Goal: Transaction & Acquisition: Purchase product/service

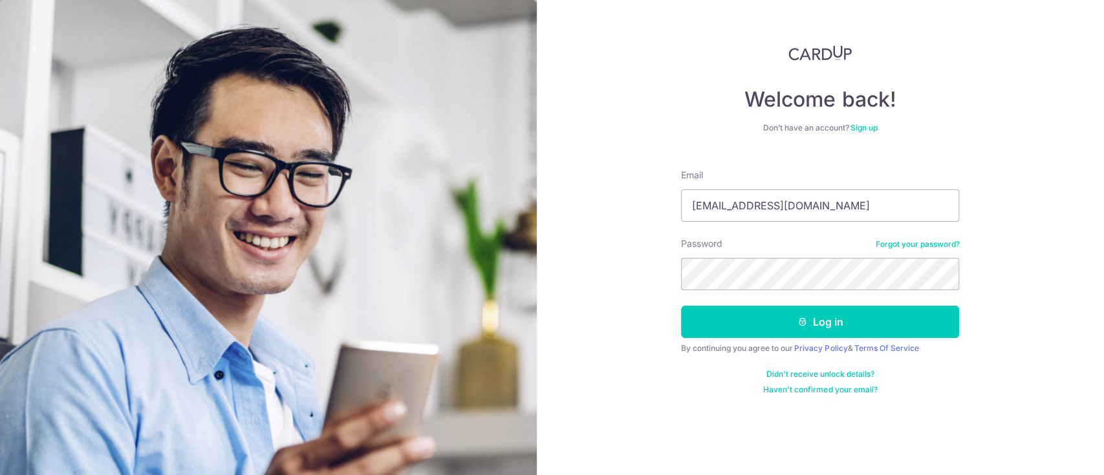
type input "[EMAIL_ADDRESS][DOMAIN_NAME]"
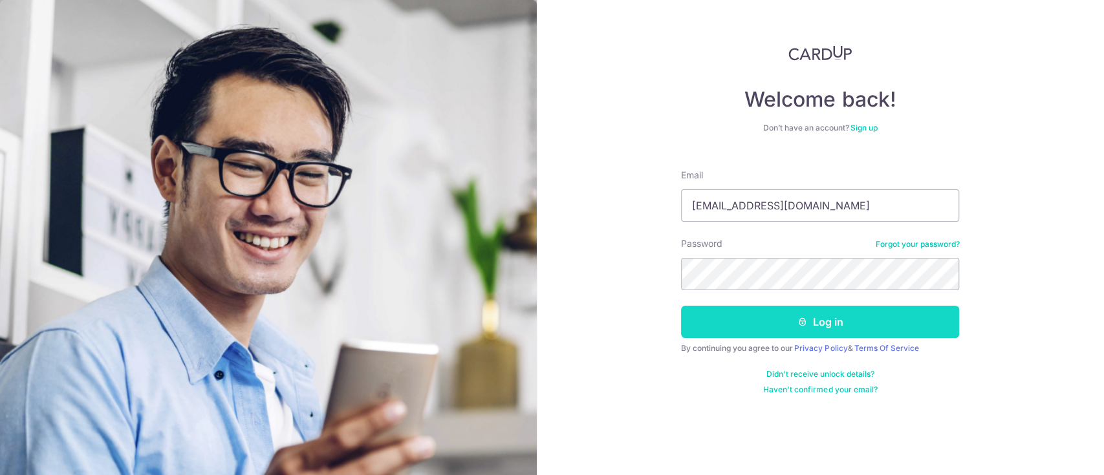
click at [834, 321] on button "Log in" at bounding box center [820, 322] width 278 height 32
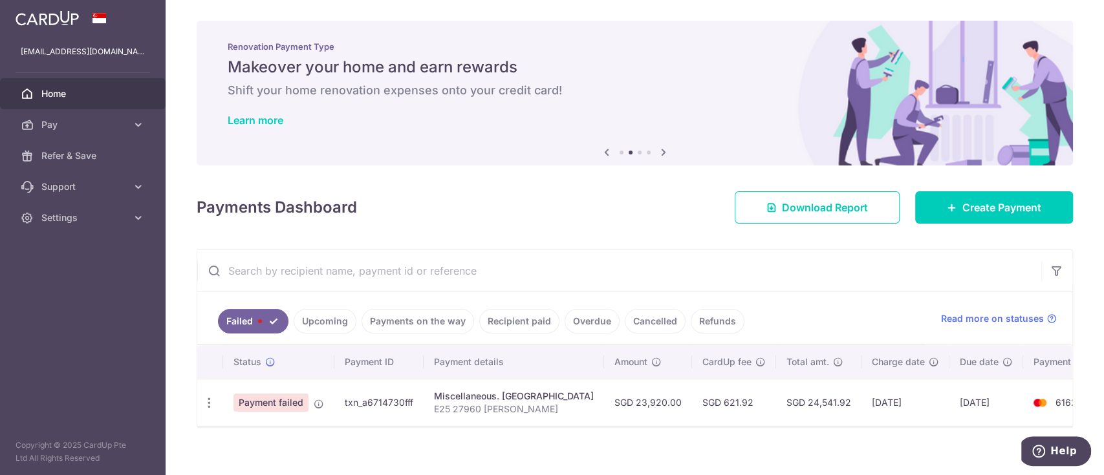
scroll to position [21, 0]
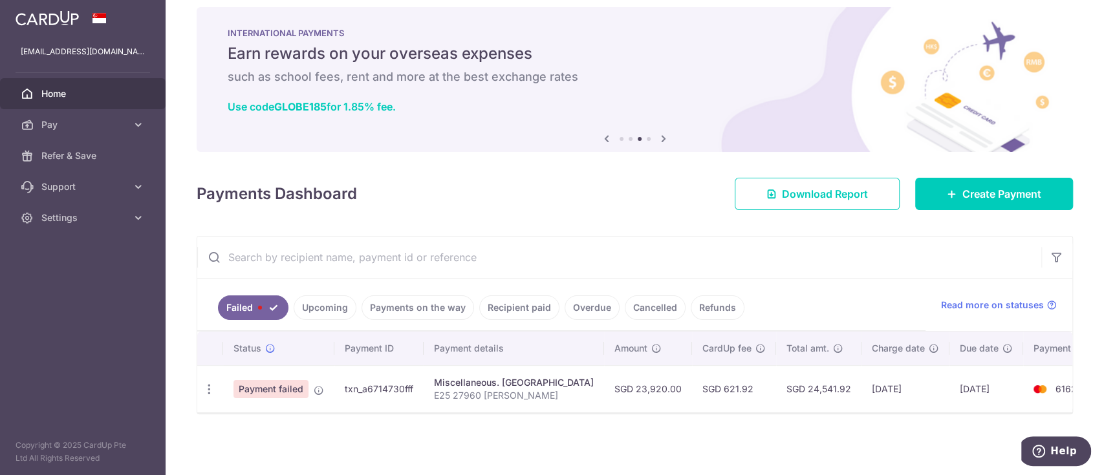
click at [500, 297] on link "Recipient paid" at bounding box center [519, 308] width 80 height 25
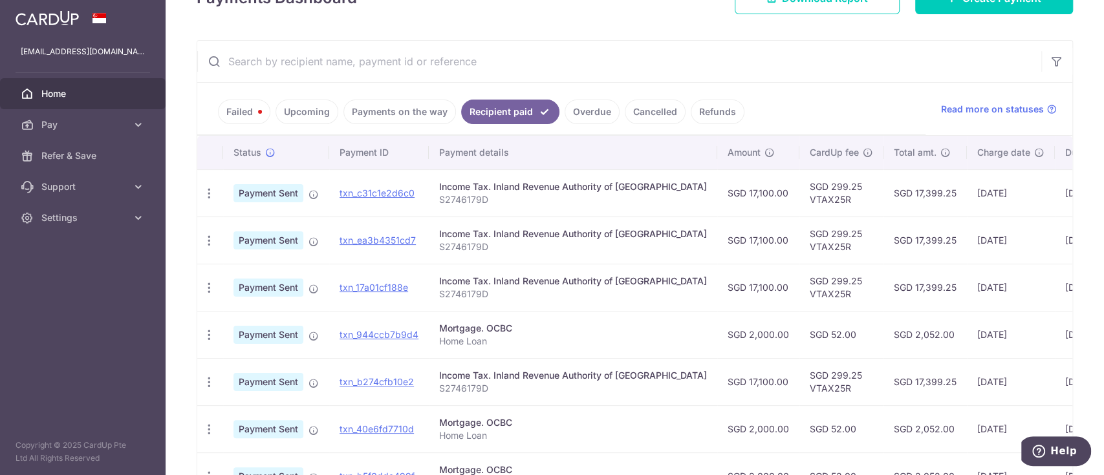
scroll to position [0, 0]
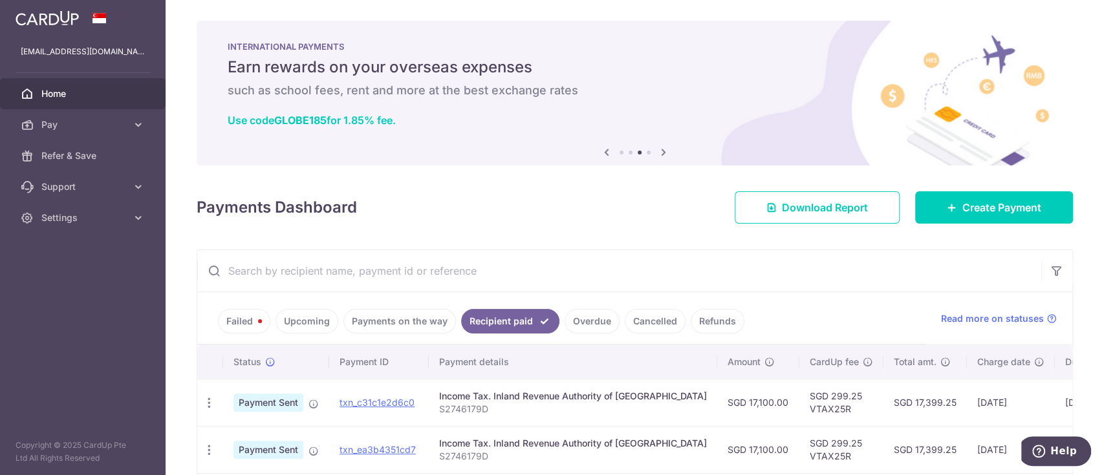
click at [295, 318] on link "Upcoming" at bounding box center [306, 321] width 63 height 25
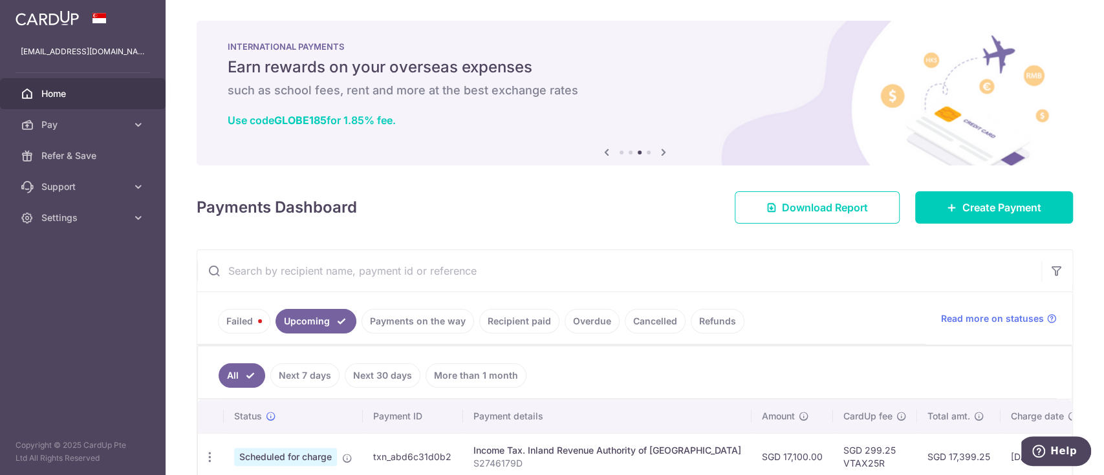
click at [233, 318] on link "Failed" at bounding box center [244, 321] width 52 height 25
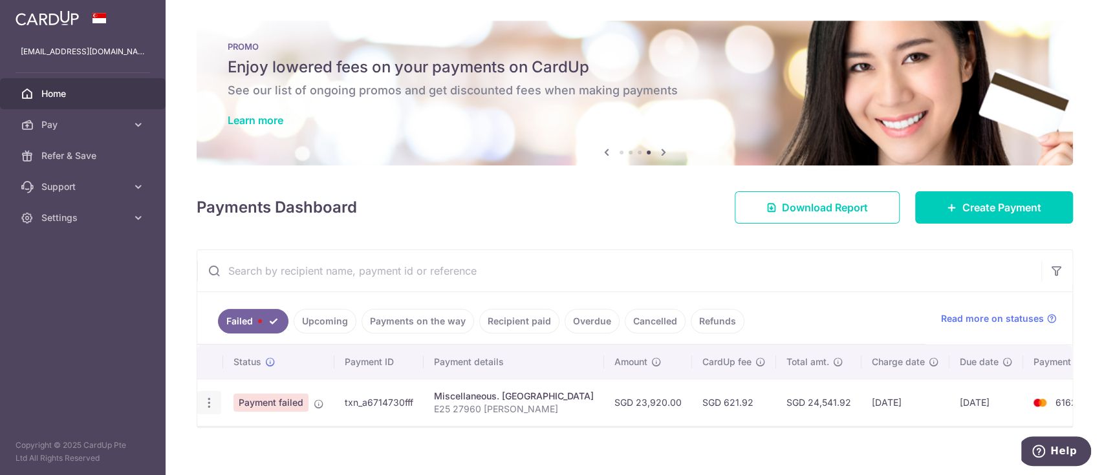
click at [207, 402] on icon "button" at bounding box center [209, 403] width 14 height 14
click at [270, 440] on span "Update payment" at bounding box center [278, 439] width 88 height 16
radio input "true"
type input "23,920.00"
type input "E25 27960 Rayaan Mirchandani"
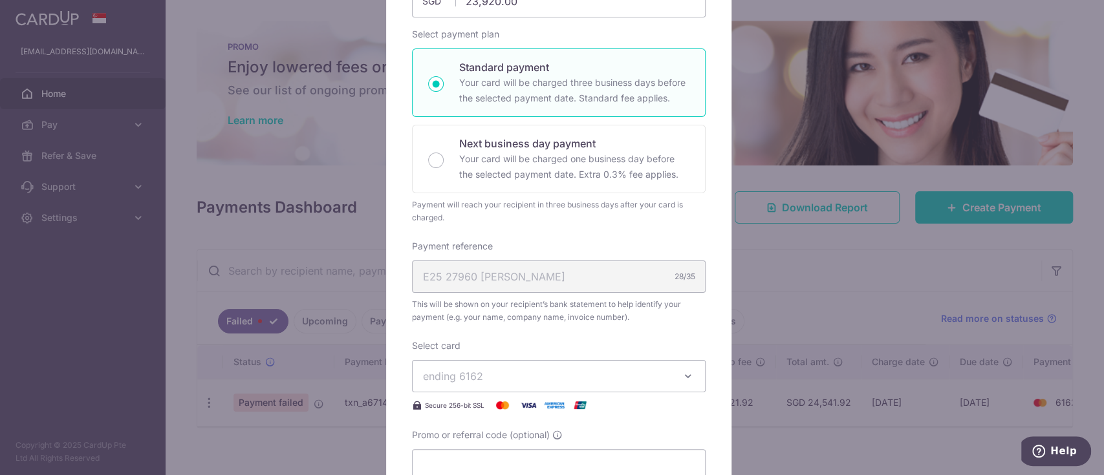
scroll to position [180, 0]
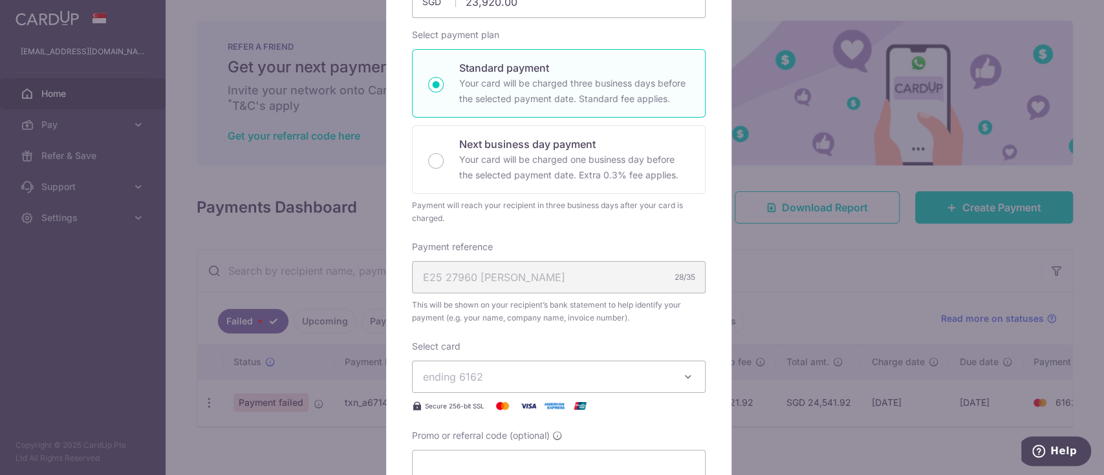
click at [684, 371] on icon "button" at bounding box center [688, 377] width 13 height 13
click at [530, 438] on span "**** 5358" at bounding box center [559, 438] width 272 height 16
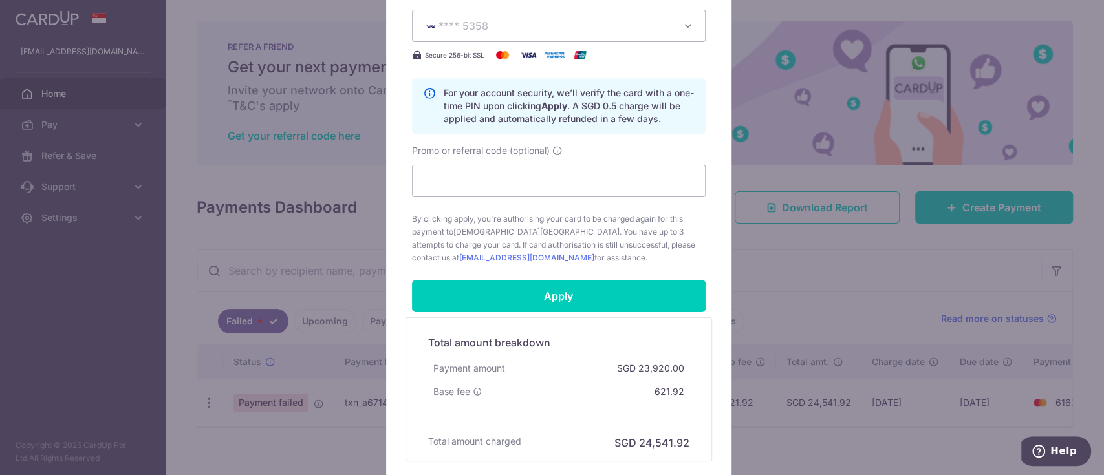
scroll to position [554, 0]
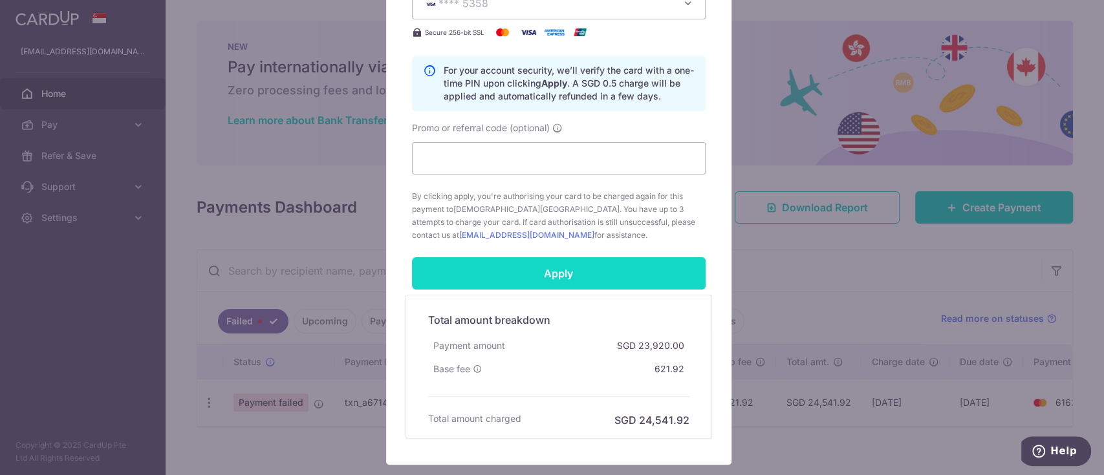
click at [542, 270] on input "Apply" at bounding box center [559, 273] width 294 height 32
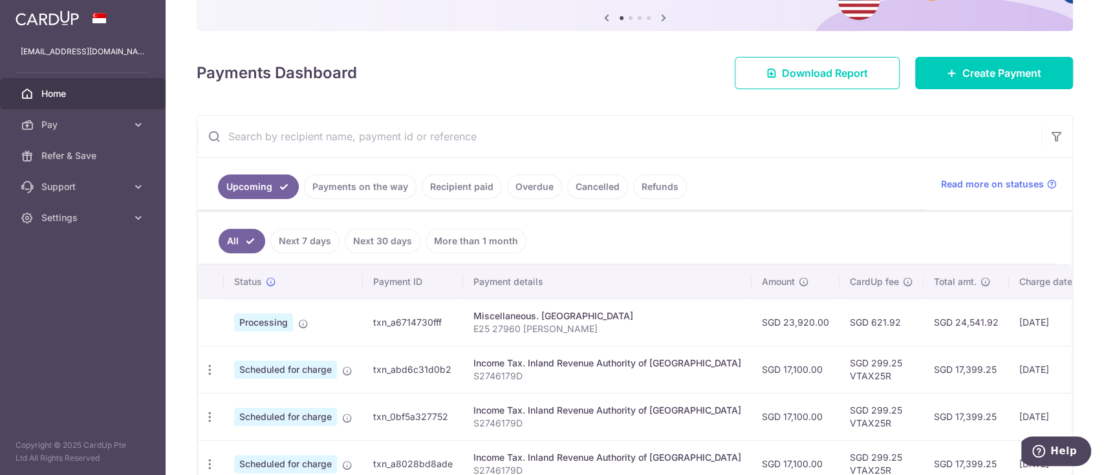
scroll to position [135, 0]
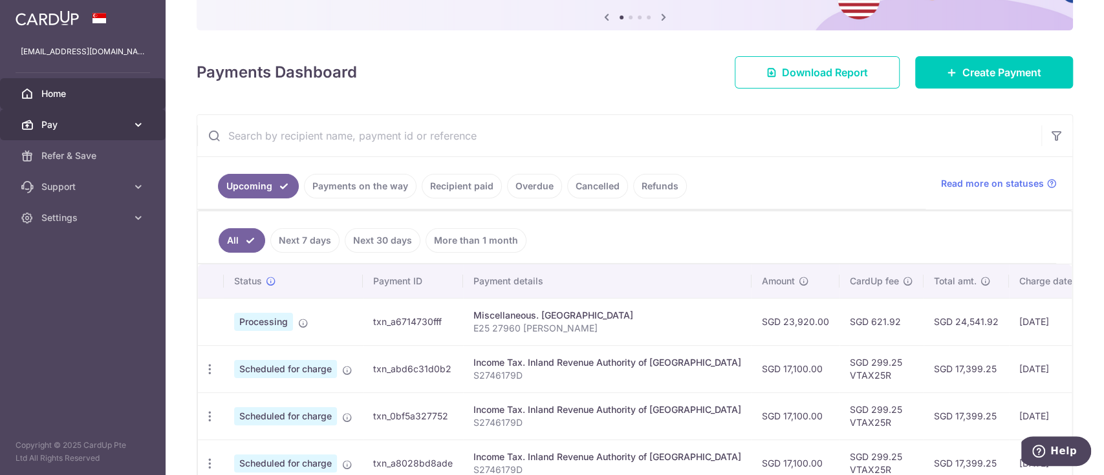
click at [133, 127] on icon at bounding box center [138, 124] width 13 height 13
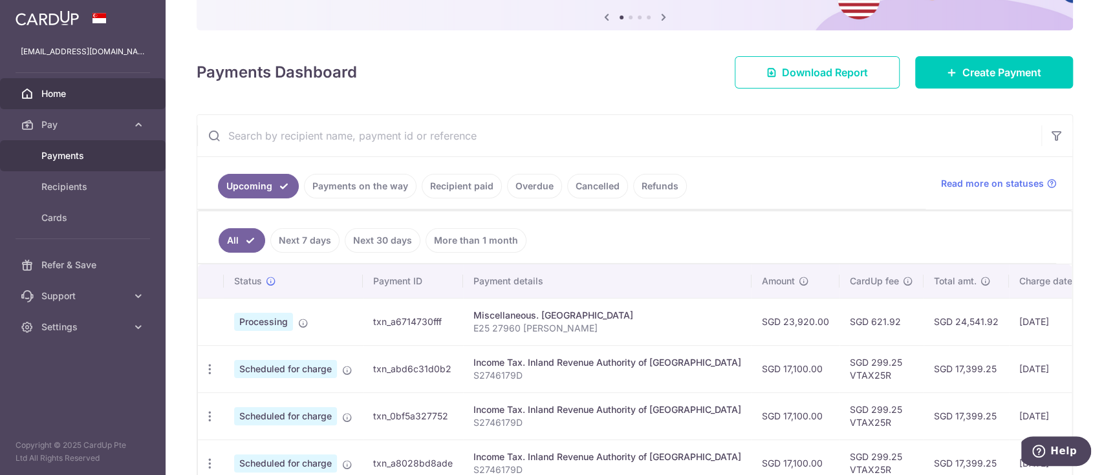
click at [92, 156] on span "Payments" at bounding box center [83, 155] width 85 height 13
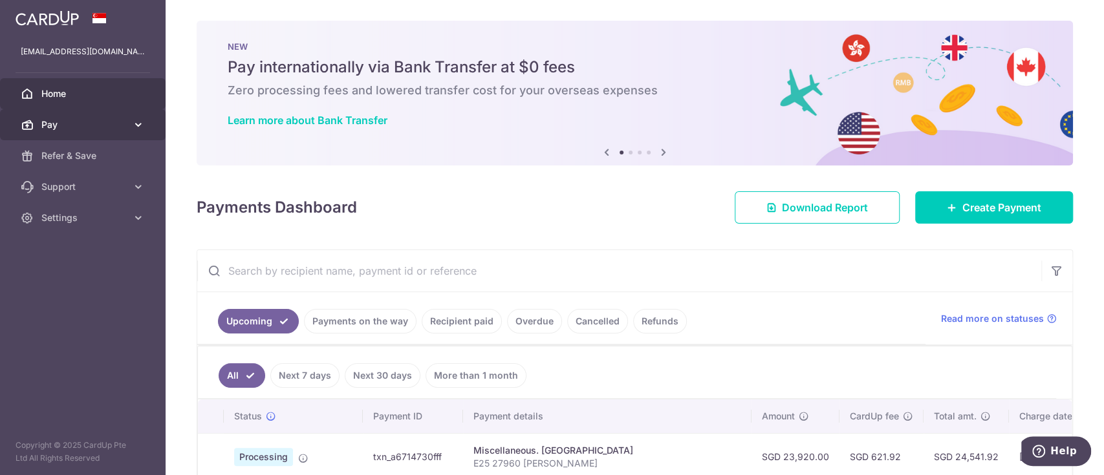
click at [137, 126] on icon at bounding box center [138, 124] width 13 height 13
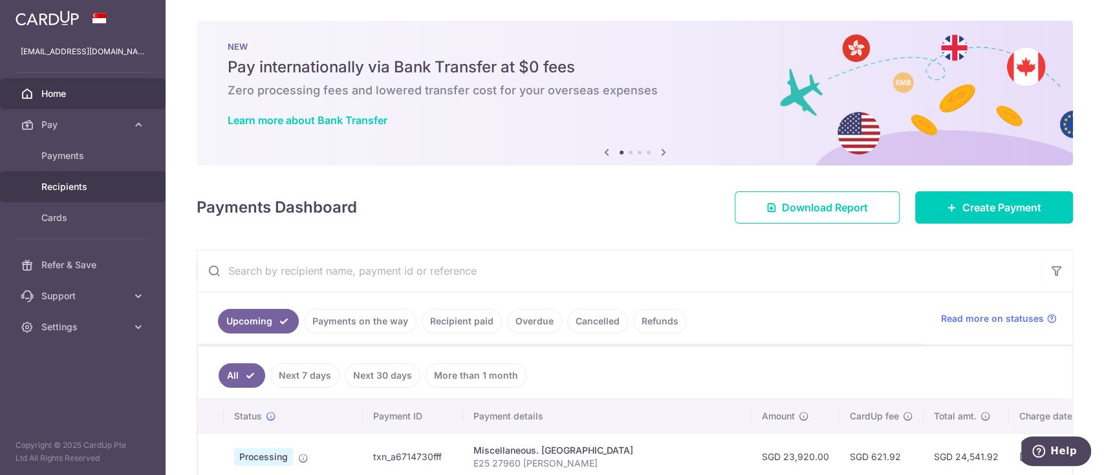
click at [94, 181] on span "Recipients" at bounding box center [83, 186] width 85 height 13
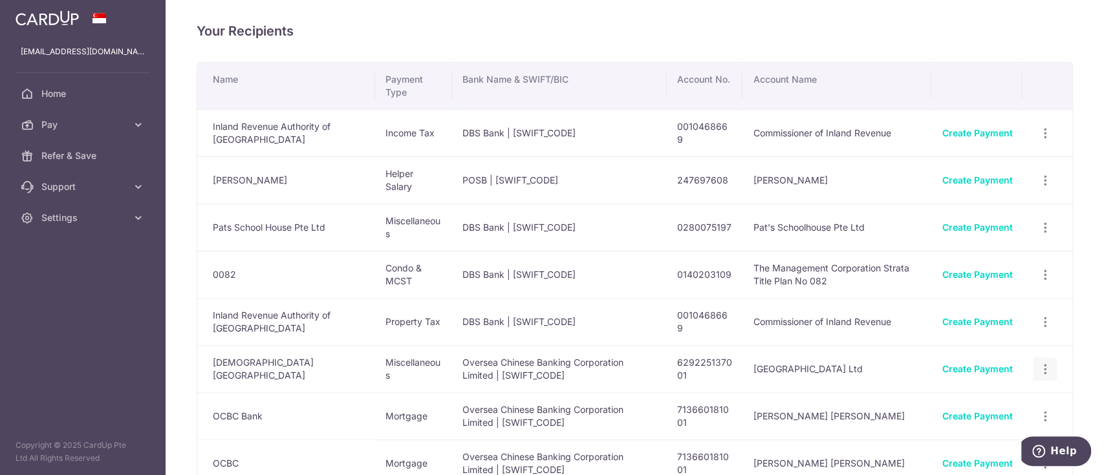
click at [1038, 365] on icon "button" at bounding box center [1045, 370] width 14 height 14
click at [982, 407] on span "View/Edit" at bounding box center [1002, 405] width 88 height 16
click at [139, 129] on icon at bounding box center [138, 124] width 13 height 13
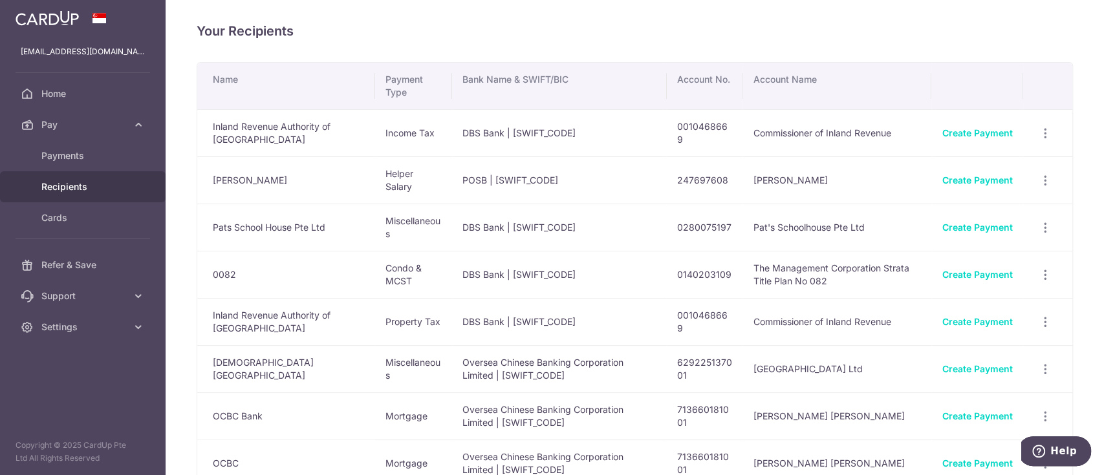
click at [66, 185] on span "Recipients" at bounding box center [83, 186] width 85 height 13
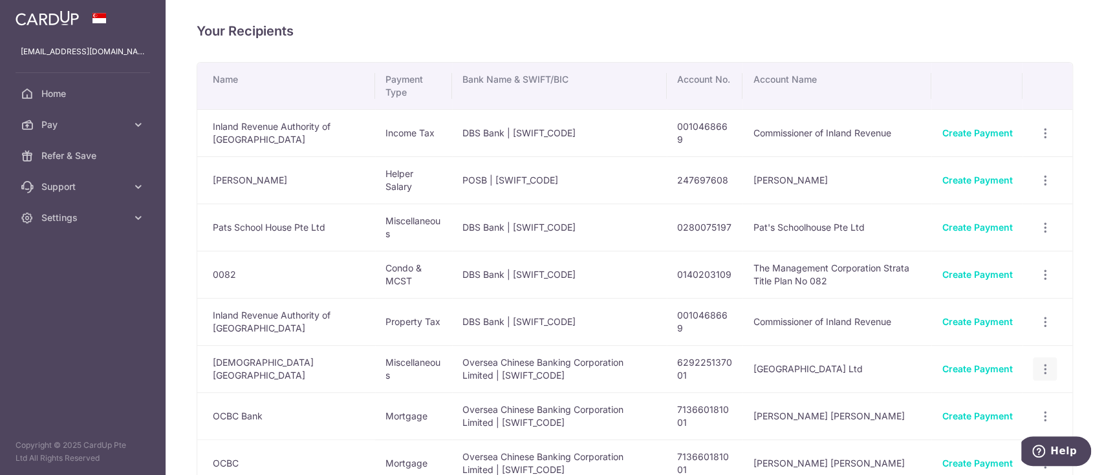
click at [1040, 374] on icon "button" at bounding box center [1045, 370] width 14 height 14
click at [970, 463] on link "Create Payment" at bounding box center [977, 463] width 70 height 11
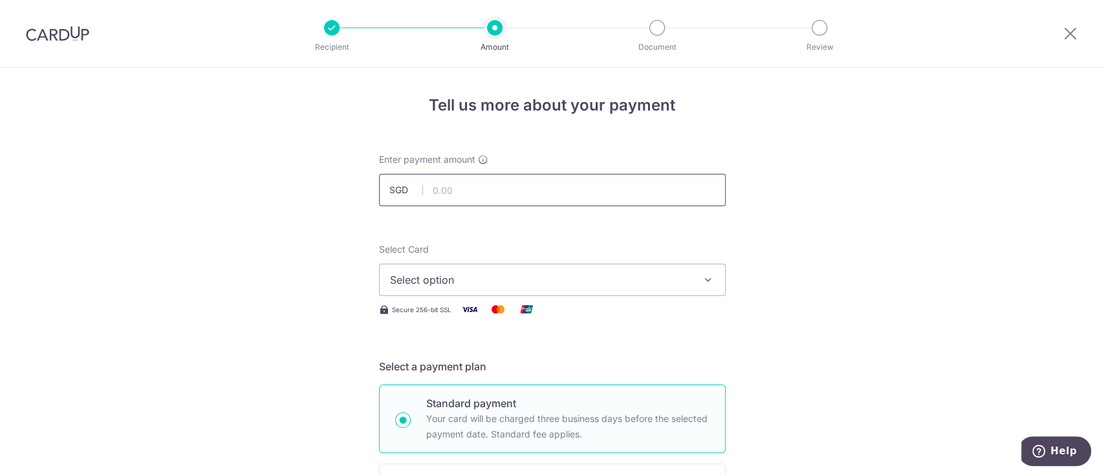
click at [461, 189] on input "text" at bounding box center [552, 190] width 347 height 32
type input "20,079.00"
click at [429, 276] on span "Select option" at bounding box center [540, 280] width 301 height 16
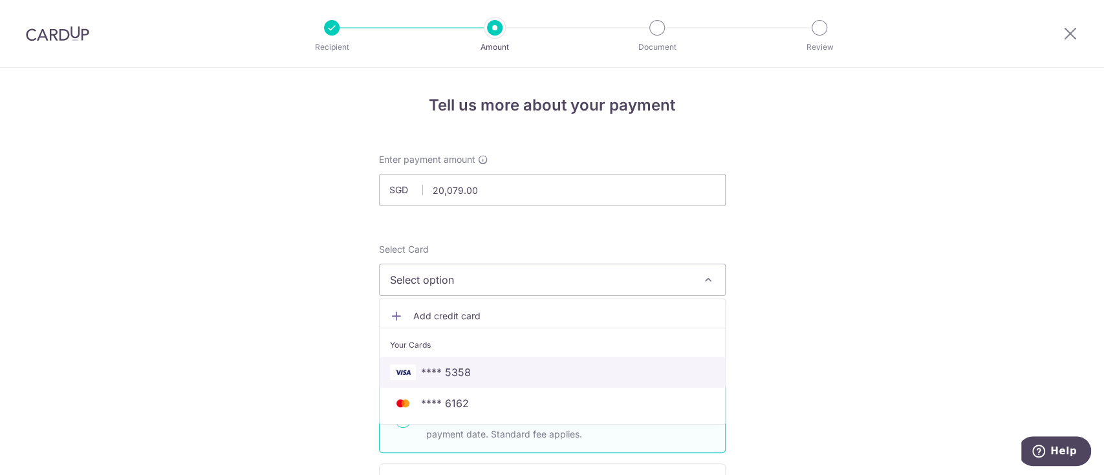
click at [473, 372] on span "**** 5358" at bounding box center [552, 373] width 325 height 16
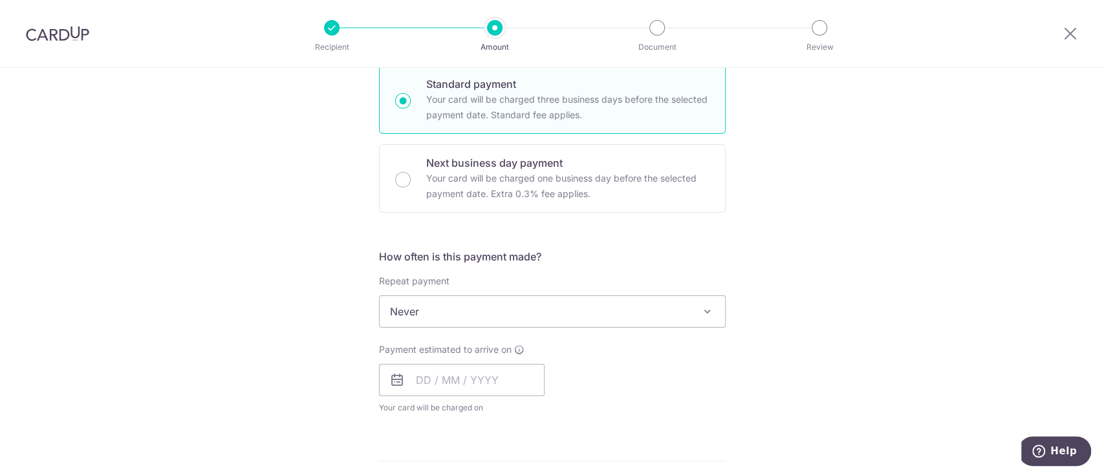
scroll to position [321, 0]
click at [466, 377] on input "text" at bounding box center [462, 379] width 166 height 32
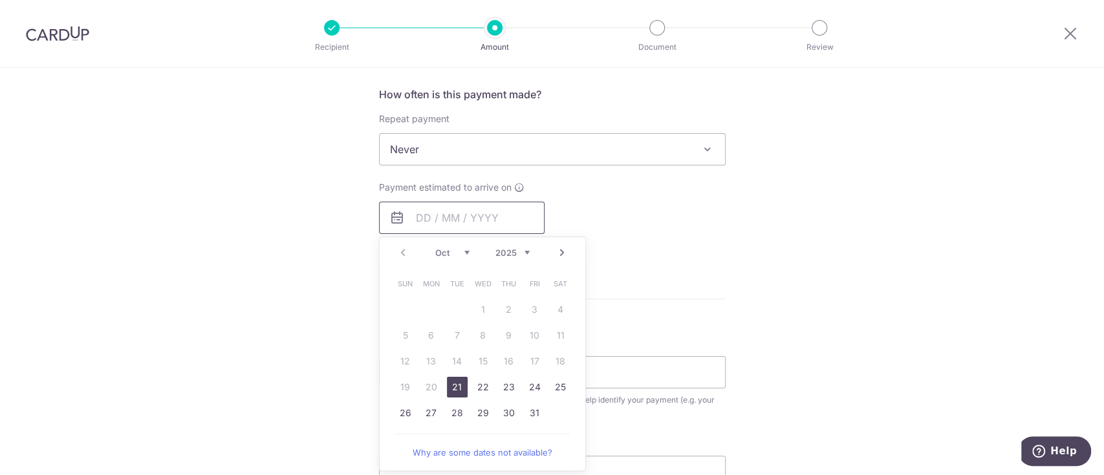
scroll to position [484, 0]
drag, startPoint x: 454, startPoint y: 382, endPoint x: 822, endPoint y: 279, distance: 382.2
click at [454, 382] on link "21" at bounding box center [457, 385] width 21 height 21
type input "[DATE]"
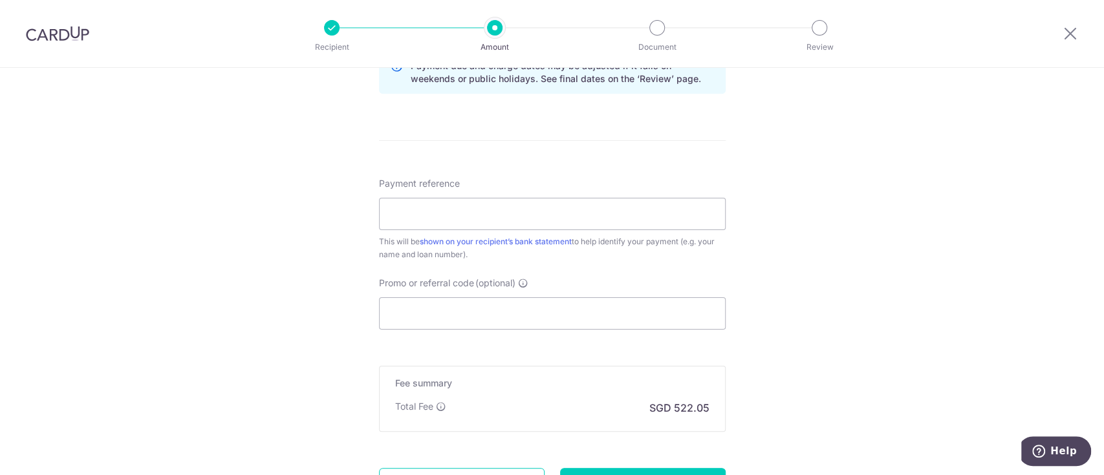
scroll to position [688, 0]
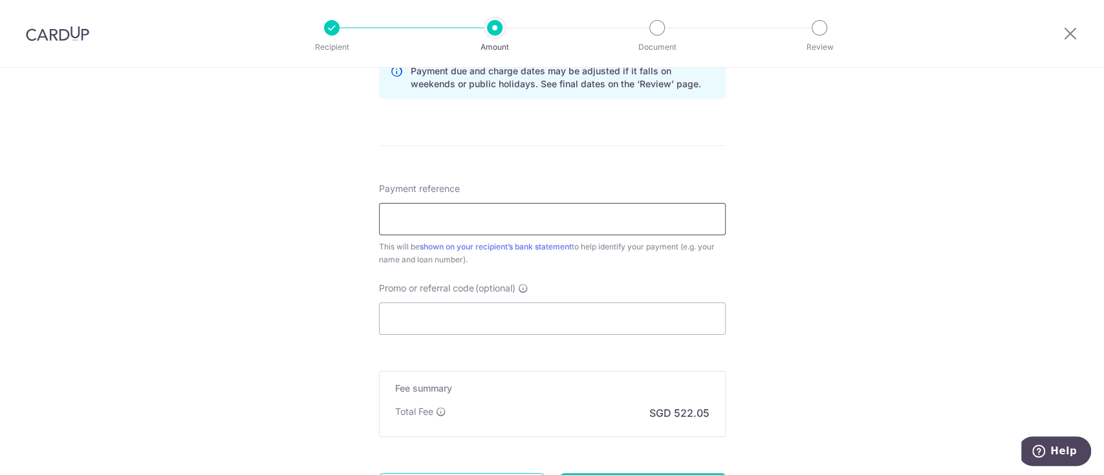
click at [434, 213] on input "Payment reference" at bounding box center [552, 219] width 347 height 32
type input "E"
paste input "E25/ 27632"
click at [408, 220] on input "E25/ 27632" at bounding box center [552, 219] width 347 height 32
click at [458, 220] on input "E25 27632" at bounding box center [552, 219] width 347 height 32
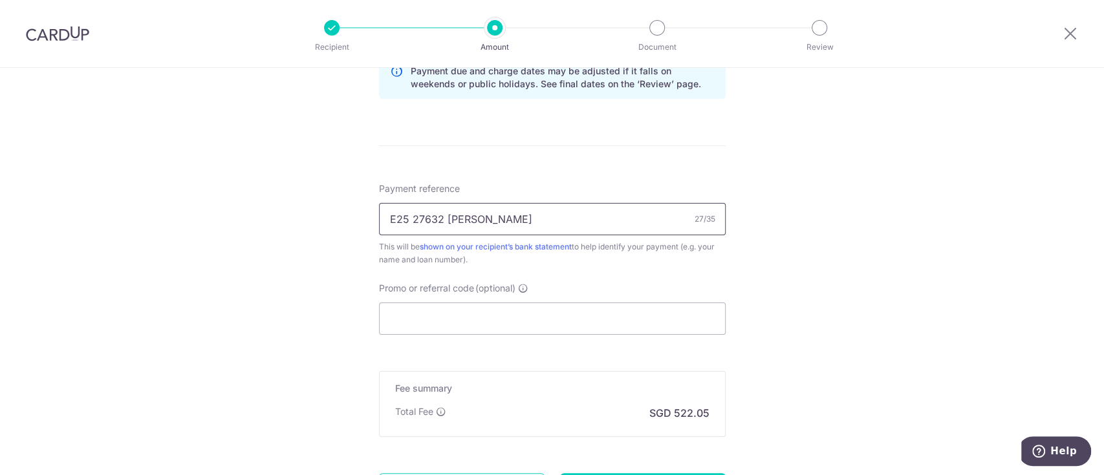
scroll to position [814, 0]
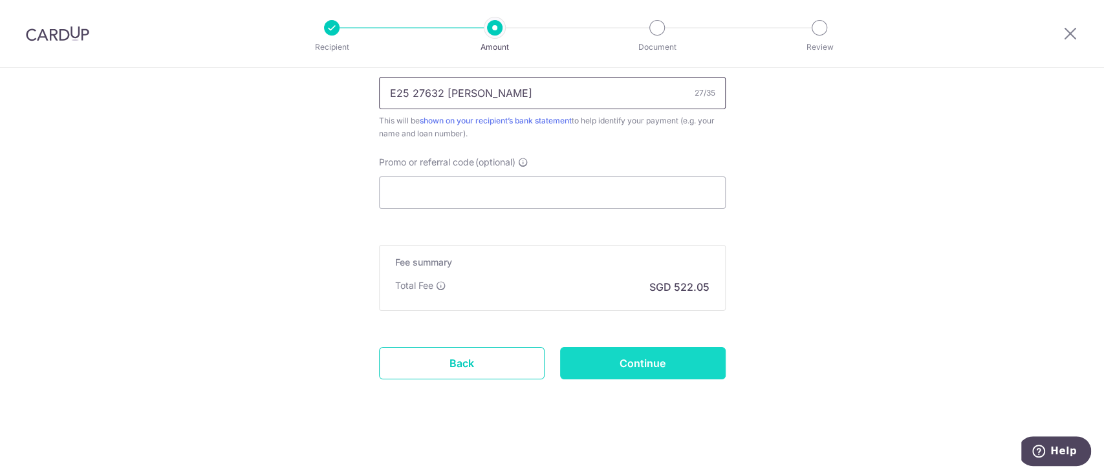
type input "E25 27632 Eshan Mirchandani"
click at [639, 364] on input "Continue" at bounding box center [643, 363] width 166 height 32
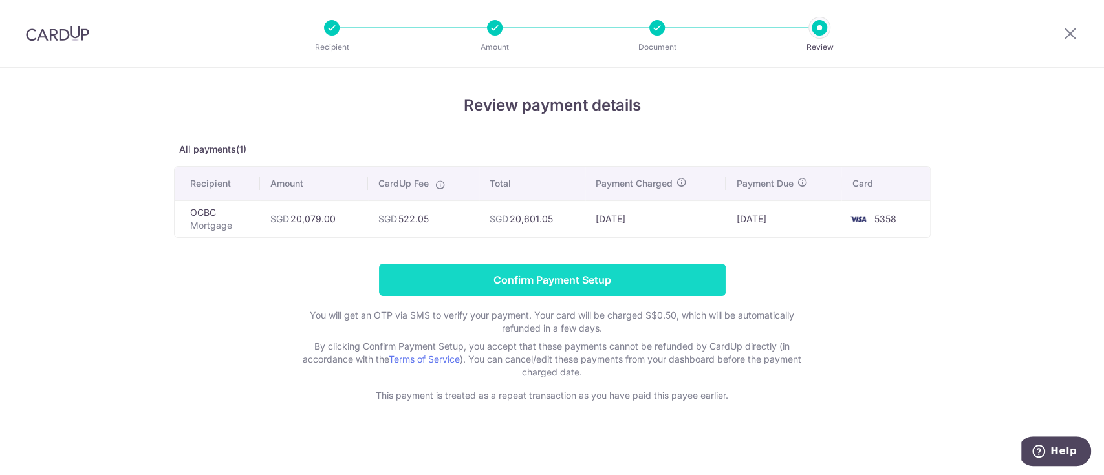
click at [556, 283] on input "Confirm Payment Setup" at bounding box center [552, 280] width 347 height 32
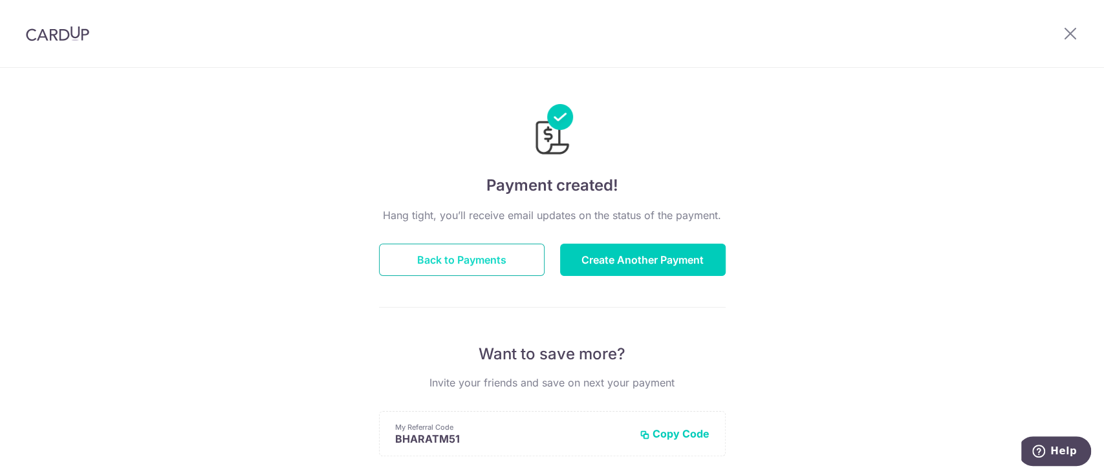
click at [440, 257] on button "Back to Payments" at bounding box center [462, 260] width 166 height 32
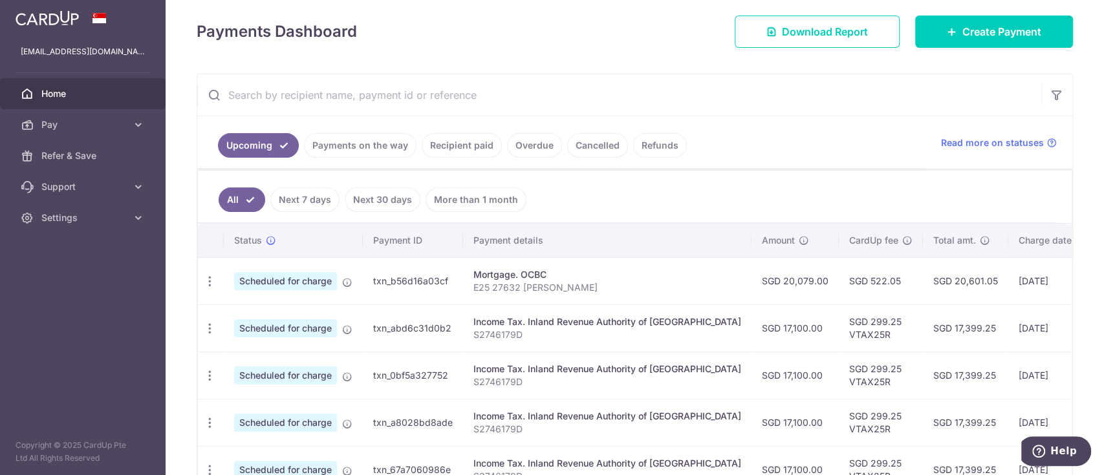
scroll to position [175, 0]
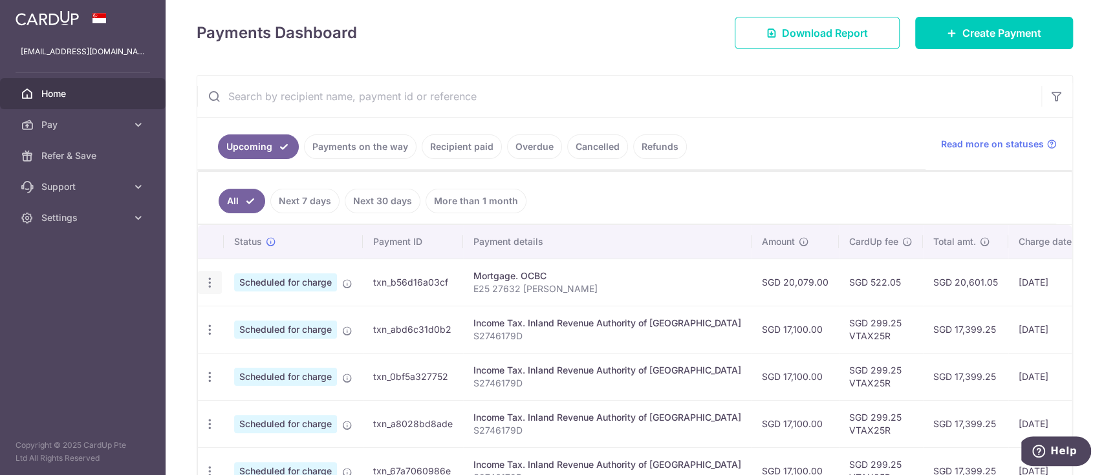
click at [208, 286] on icon "button" at bounding box center [210, 283] width 14 height 14
click at [595, 40] on div "Payments Dashboard Download Report Create Payment" at bounding box center [635, 31] width 876 height 38
click at [210, 286] on icon "button" at bounding box center [210, 283] width 14 height 14
click at [259, 352] on span "Cancel payment" at bounding box center [278, 350] width 87 height 16
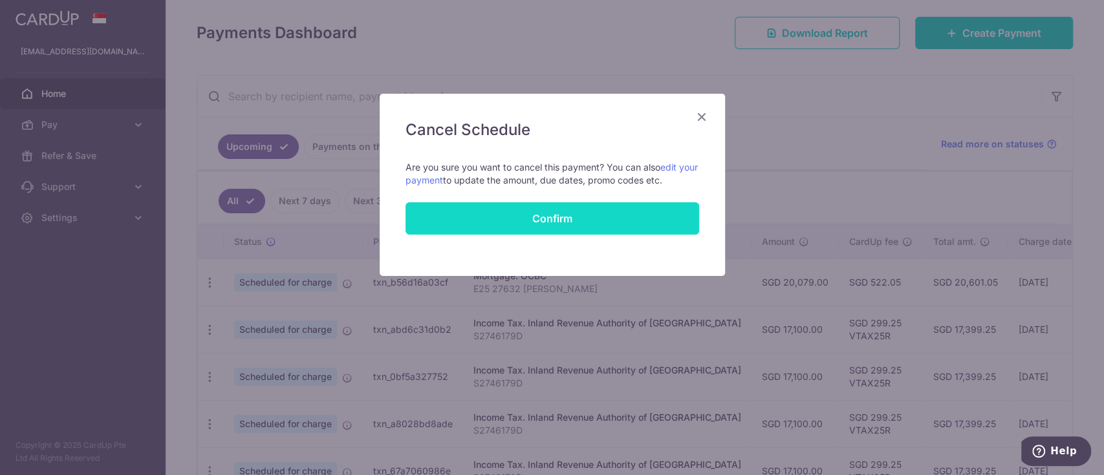
click at [565, 212] on button "Confirm" at bounding box center [552, 218] width 294 height 32
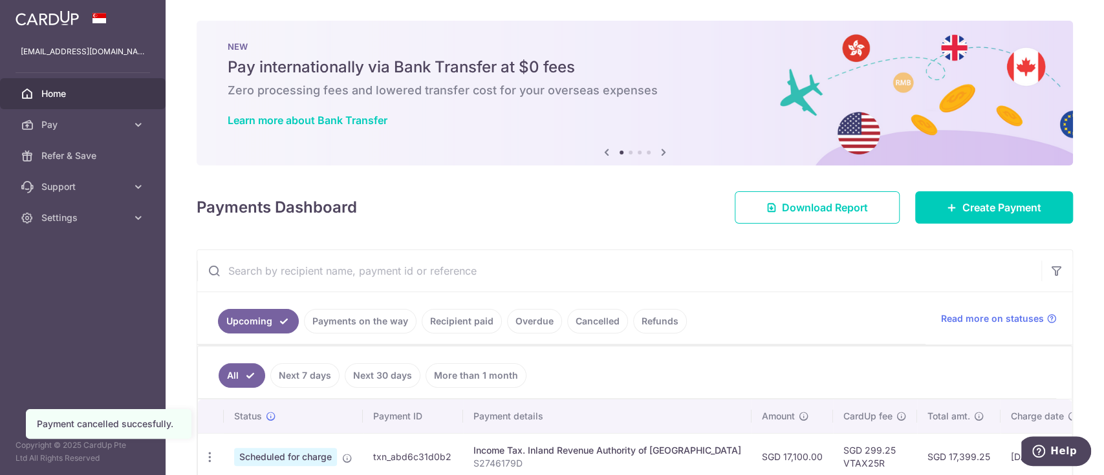
scroll to position [114, 0]
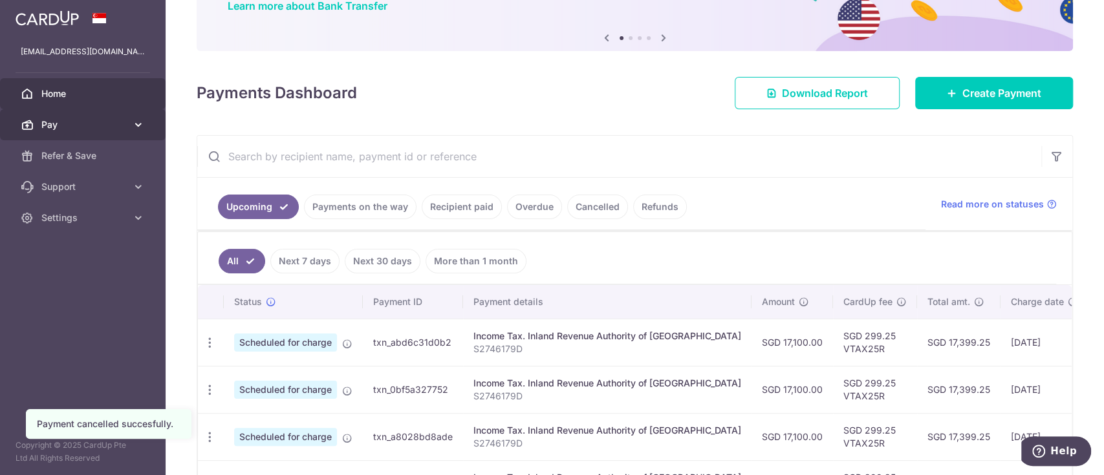
click at [137, 124] on icon at bounding box center [138, 124] width 13 height 13
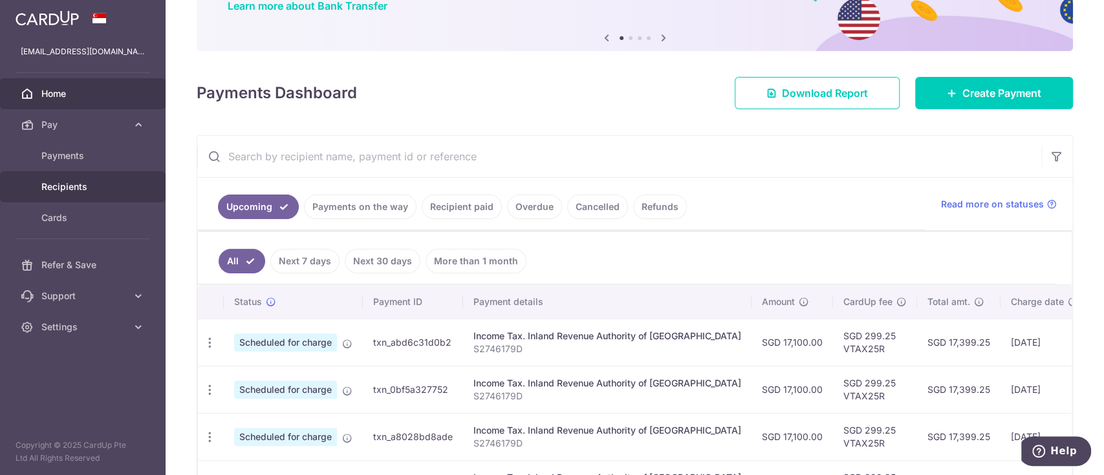
click at [80, 189] on span "Recipients" at bounding box center [83, 186] width 85 height 13
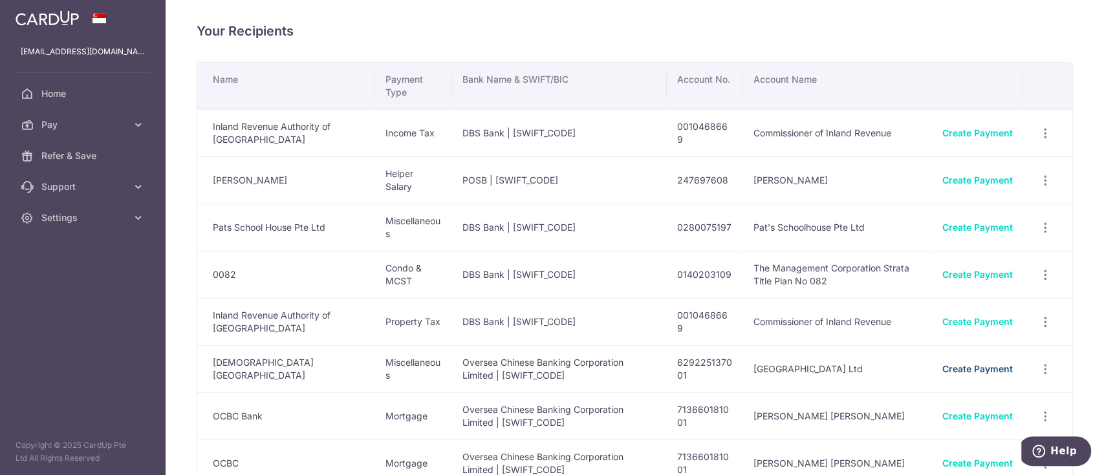
click at [973, 365] on link "Create Payment" at bounding box center [977, 368] width 70 height 11
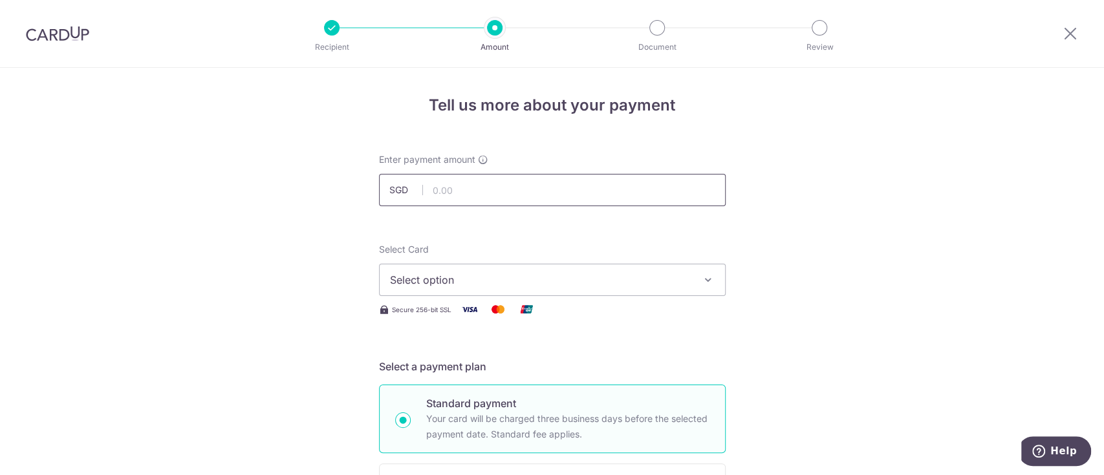
click at [486, 184] on input "text" at bounding box center [552, 190] width 347 height 32
paste input "E25/ 27632"
type input "2527632"
drag, startPoint x: 486, startPoint y: 184, endPoint x: 409, endPoint y: 177, distance: 77.2
click at [409, 177] on input "2527632" at bounding box center [552, 190] width 347 height 32
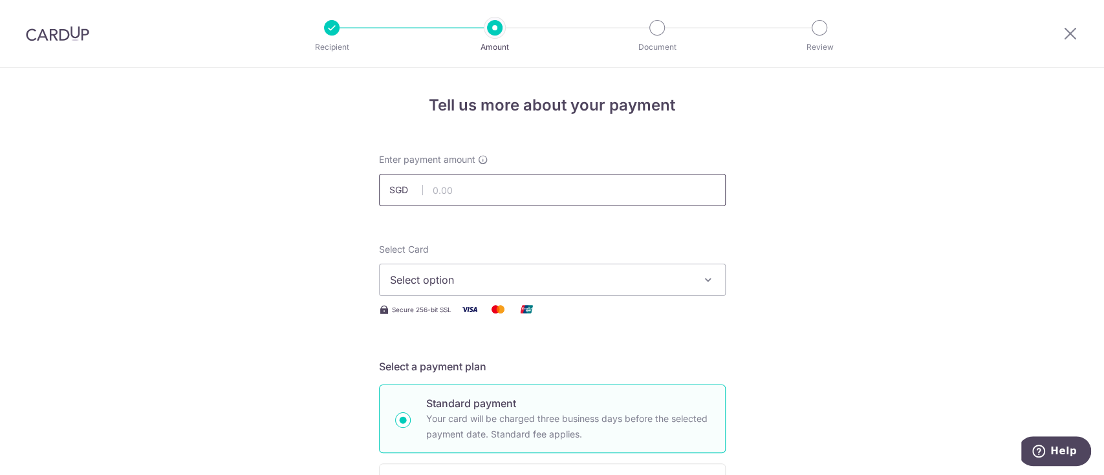
paste input "20,079.00"
type input "20,079.00"
click at [429, 280] on span "Select option" at bounding box center [540, 280] width 301 height 16
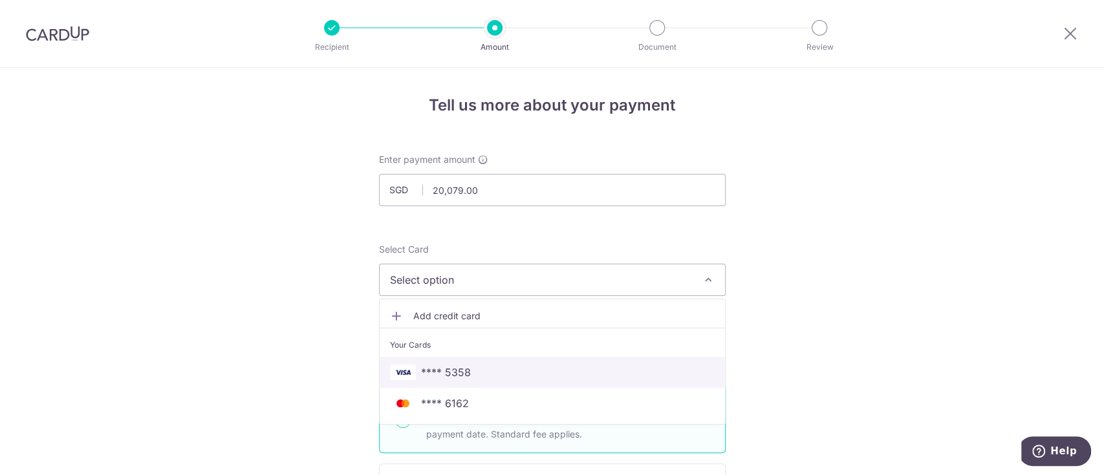
click at [445, 370] on span "**** 5358" at bounding box center [446, 373] width 50 height 16
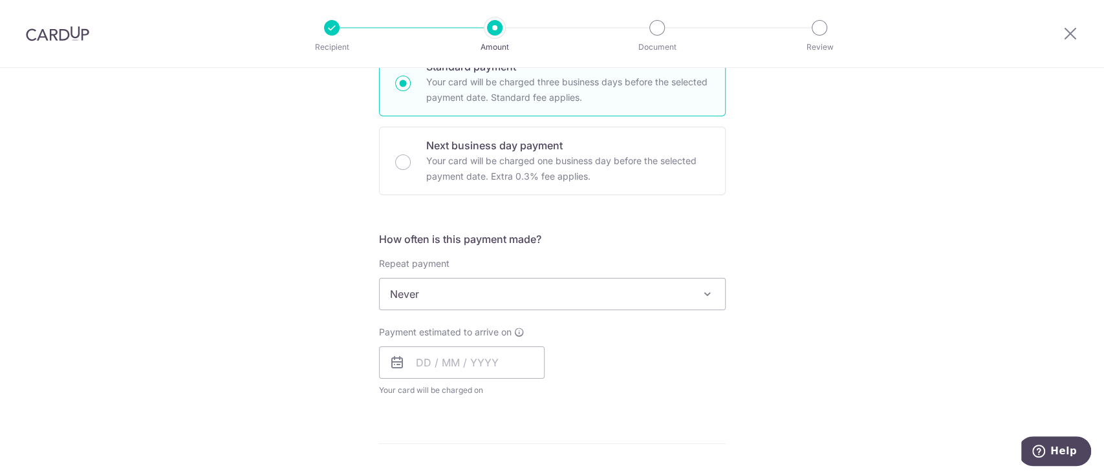
scroll to position [339, 0]
click at [493, 357] on input "text" at bounding box center [462, 361] width 166 height 32
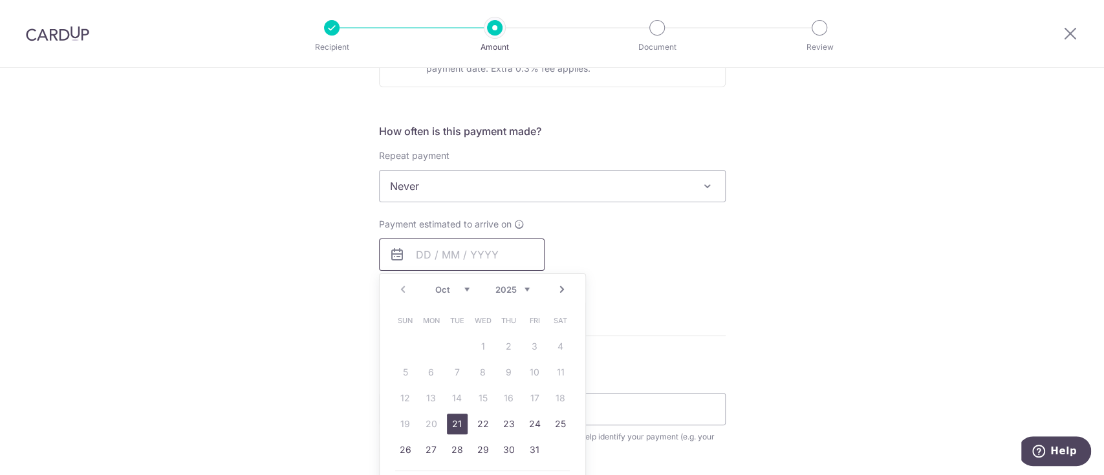
scroll to position [446, 0]
click at [454, 422] on link "21" at bounding box center [457, 423] width 21 height 21
type input "[DATE]"
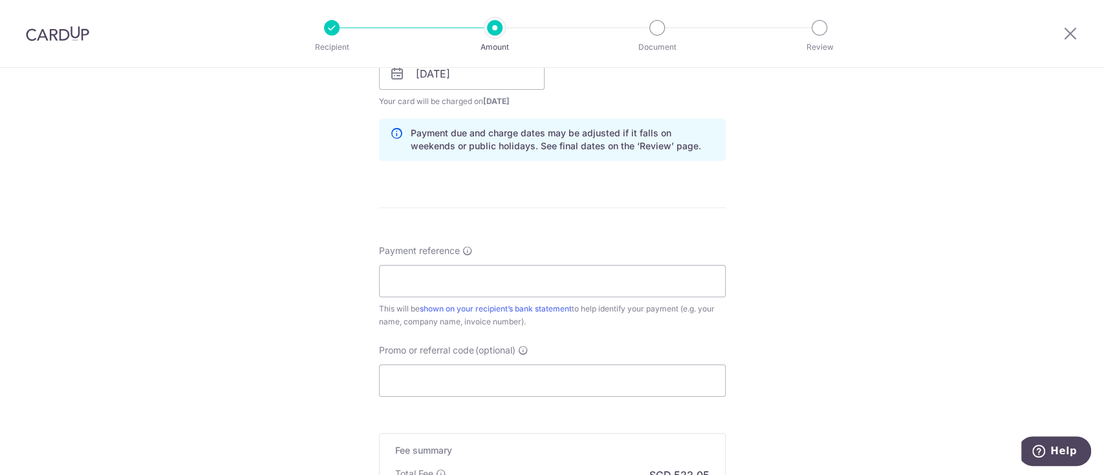
scroll to position [632, 0]
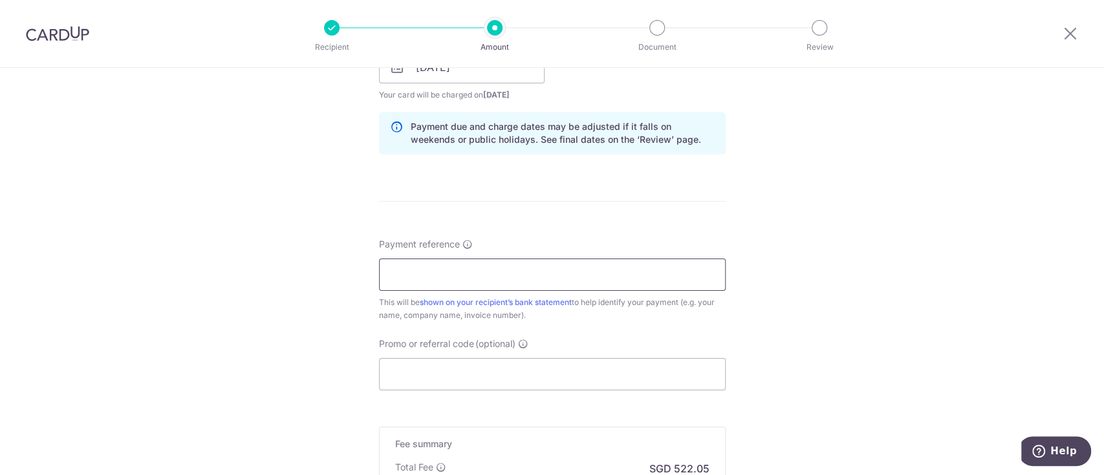
click at [410, 272] on input "Payment reference" at bounding box center [552, 275] width 347 height 32
paste input "20,079.00"
type input "20,079.00"
drag, startPoint x: 452, startPoint y: 276, endPoint x: 295, endPoint y: 287, distance: 157.5
click at [295, 287] on div "Tell us more about your payment Enter payment amount SGD 20,079.00 20079.00 Sel…" at bounding box center [552, 46] width 1104 height 1223
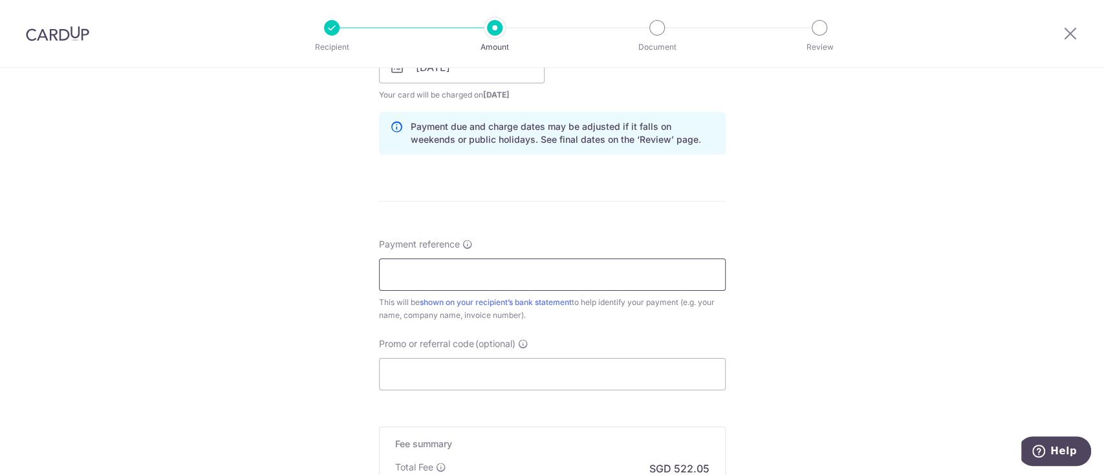
paste input "E25/ 27632"
click at [411, 266] on input "E25/ 27632" at bounding box center [552, 275] width 347 height 32
click at [470, 275] on input "E25 27632" at bounding box center [552, 275] width 347 height 32
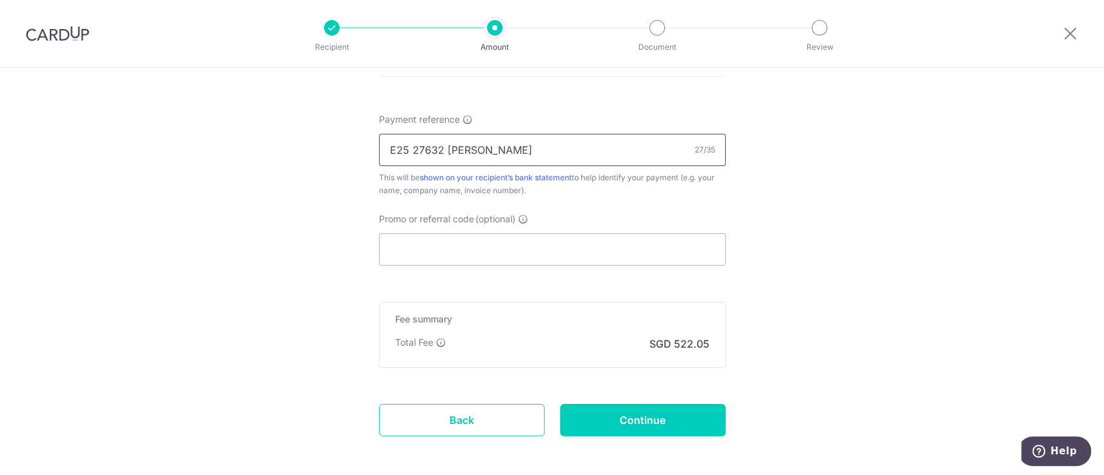
scroll to position [758, 0]
type input "E25 27632 [PERSON_NAME]"
click at [640, 416] on input "Continue" at bounding box center [643, 420] width 166 height 32
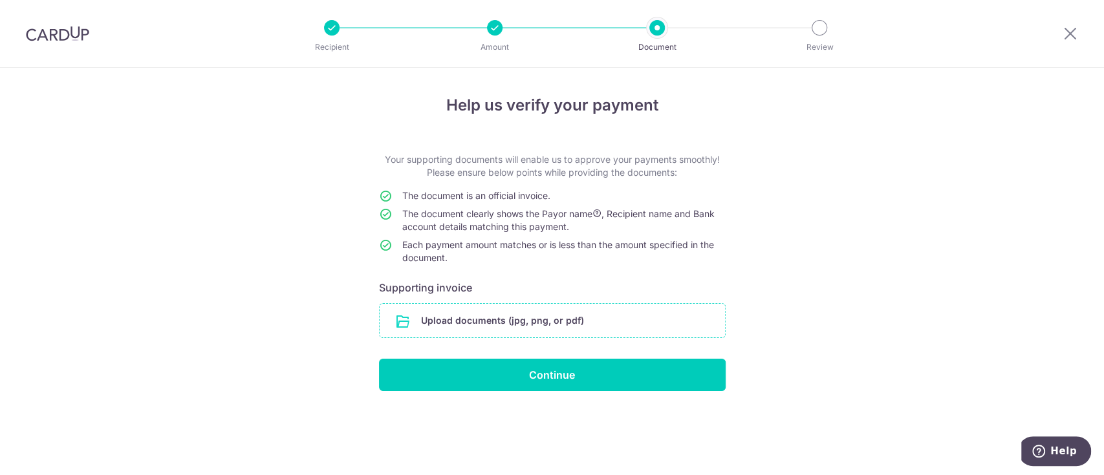
click at [530, 323] on input "file" at bounding box center [552, 321] width 345 height 34
type input "C:\fakepath\INV_27632_20251014032300.pdf"
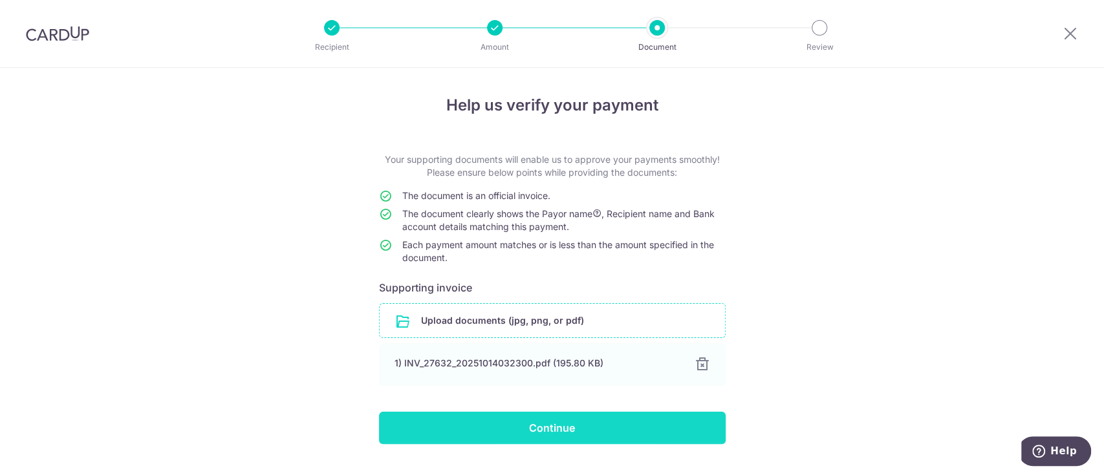
click at [538, 427] on input "Continue" at bounding box center [552, 428] width 347 height 32
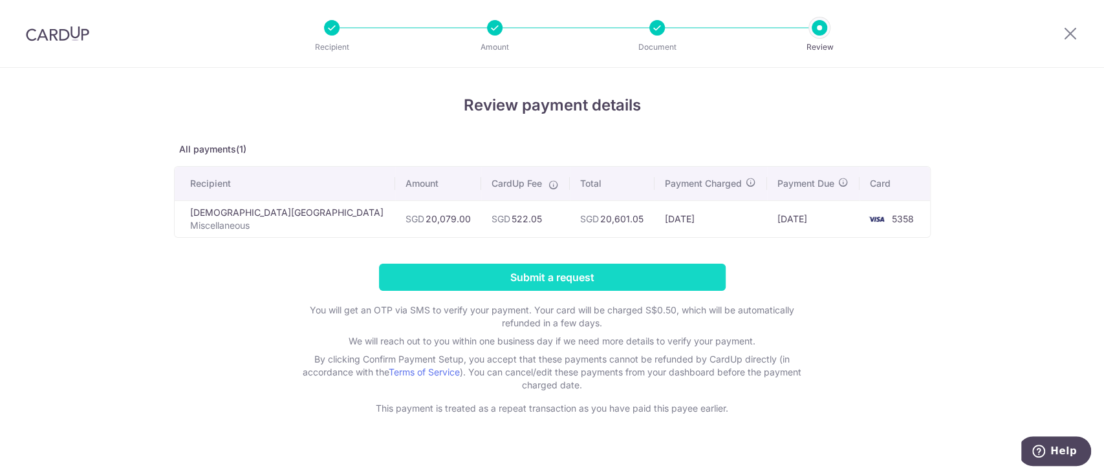
click at [543, 277] on input "Submit a request" at bounding box center [552, 277] width 347 height 27
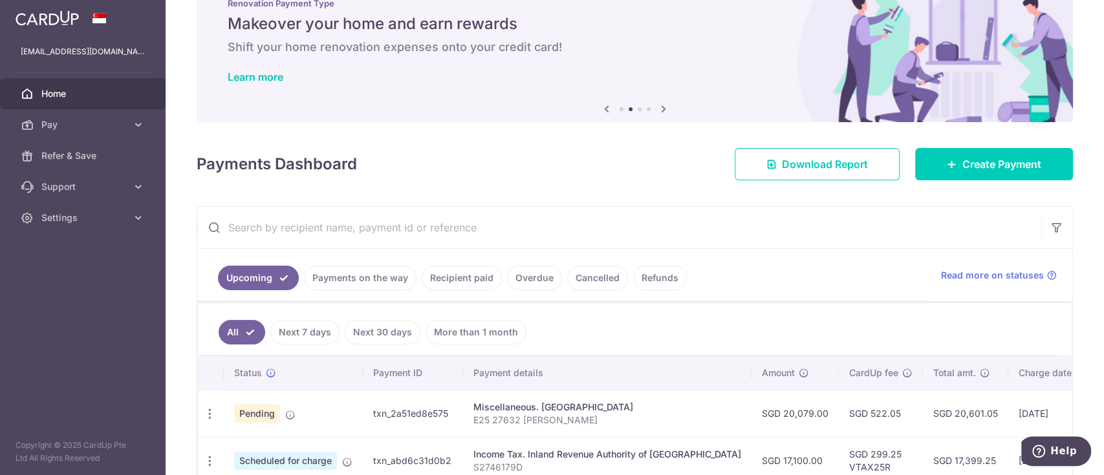
scroll to position [46, 0]
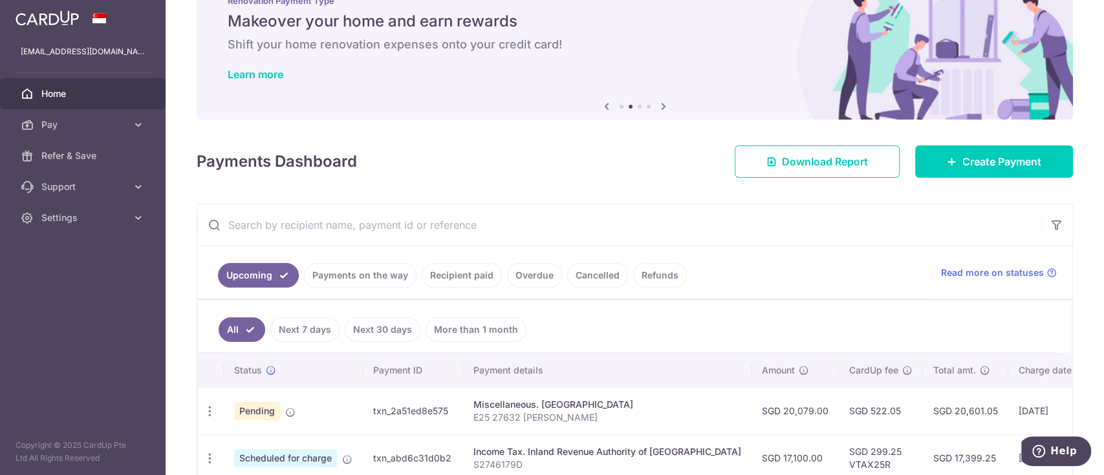
click at [360, 272] on link "Payments on the way" at bounding box center [360, 275] width 113 height 25
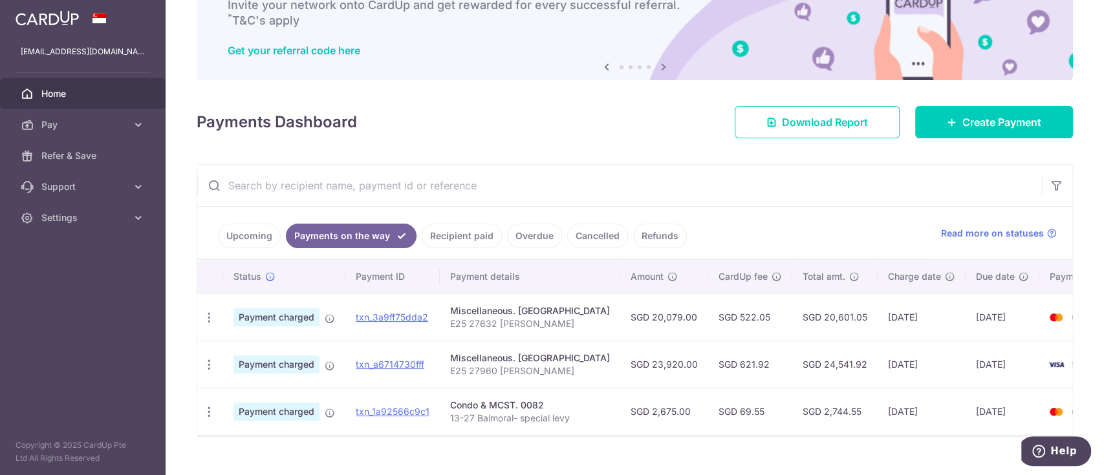
scroll to position [115, 0]
